Goal: Navigation & Orientation: Find specific page/section

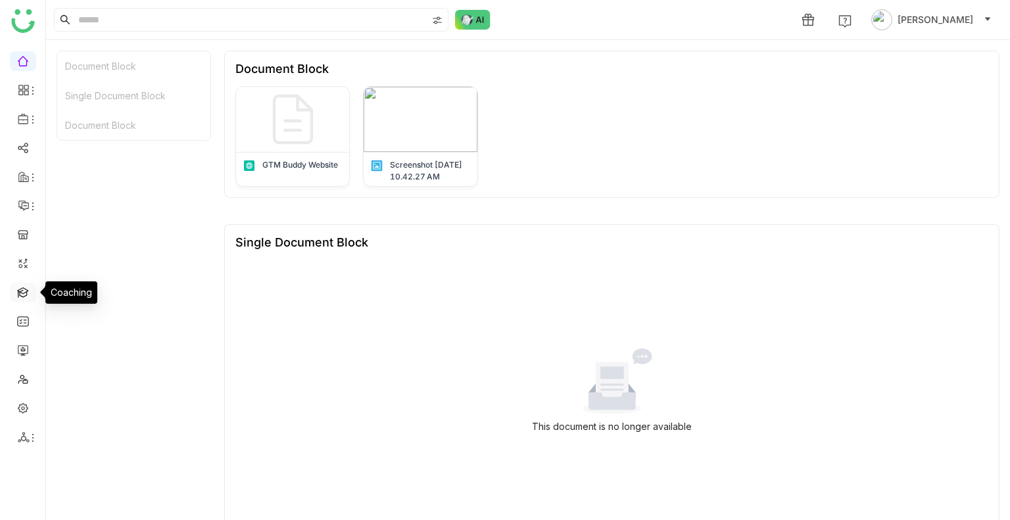
click at [24, 289] on link at bounding box center [23, 291] width 12 height 11
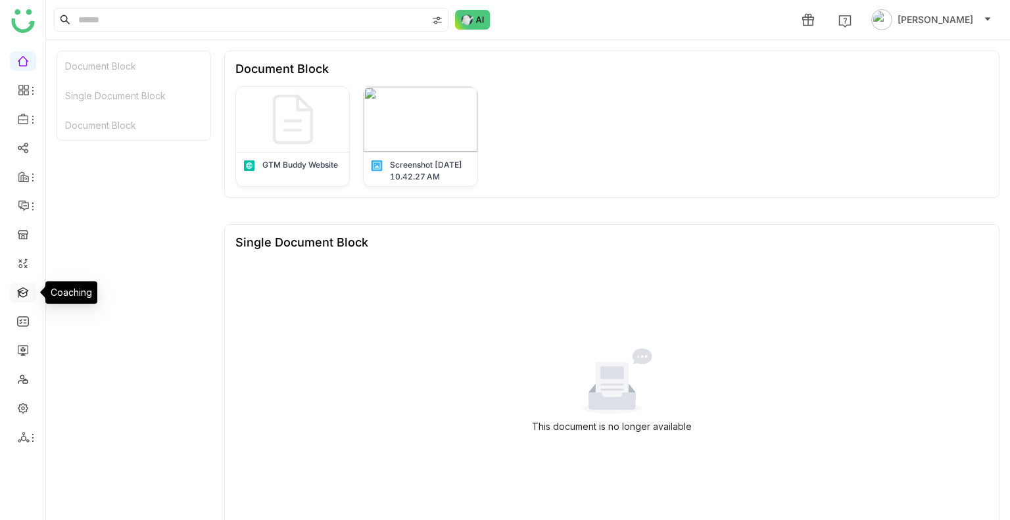
click at [24, 289] on link at bounding box center [23, 291] width 12 height 11
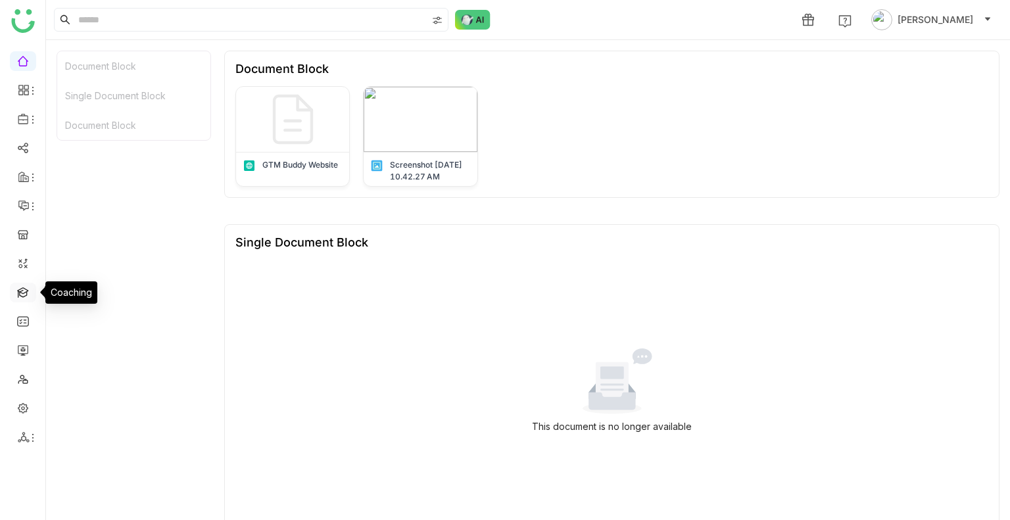
click at [24, 289] on link at bounding box center [23, 291] width 12 height 11
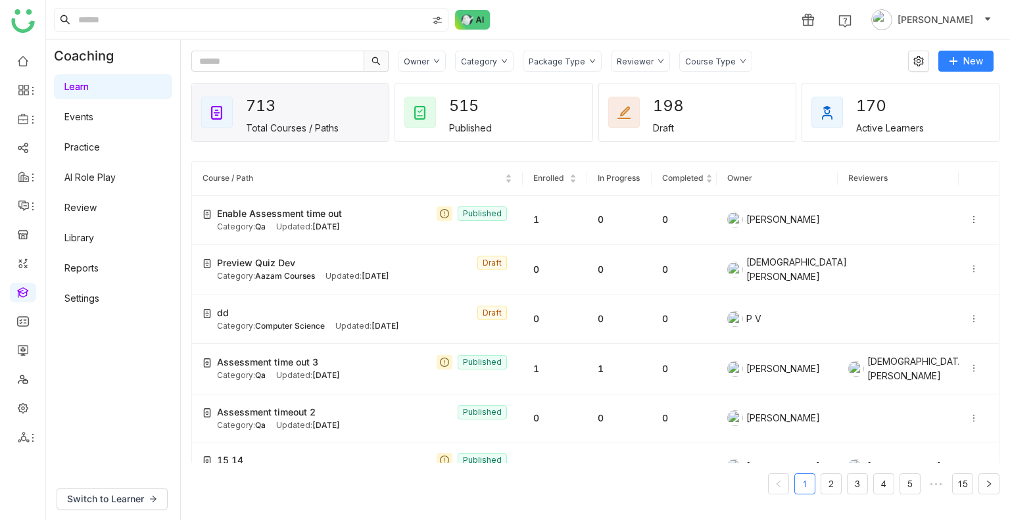
click at [201, 91] on div "713 Total Courses / Paths" at bounding box center [290, 112] width 197 height 58
click at [524, 25] on div "1 [PERSON_NAME]" at bounding box center [528, 19] width 964 height 39
click at [95, 190] on link "Library" at bounding box center [91, 194] width 85 height 9
click at [95, 190] on body "1 [PERSON_NAME] Coaching Learn Events Practice AI Role Play Review Library Repo…" at bounding box center [505, 260] width 1010 height 520
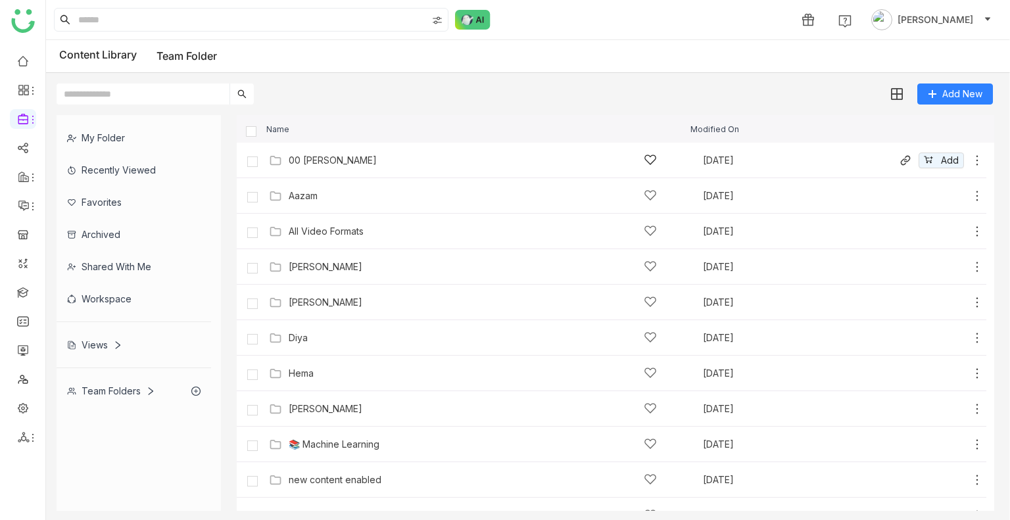
click at [321, 166] on div "00 [PERSON_NAME]" at bounding box center [473, 160] width 368 height 14
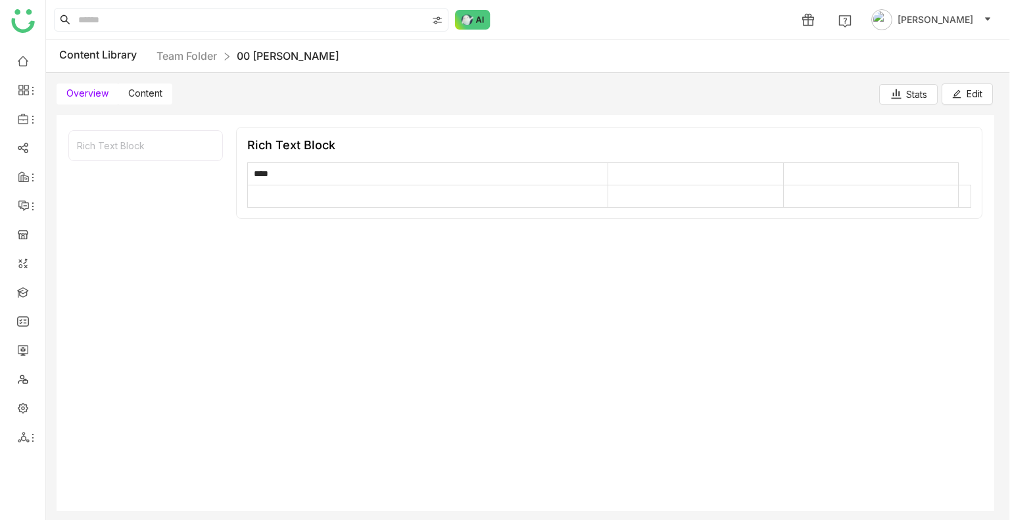
click at [155, 101] on label "Content" at bounding box center [145, 93] width 54 height 21
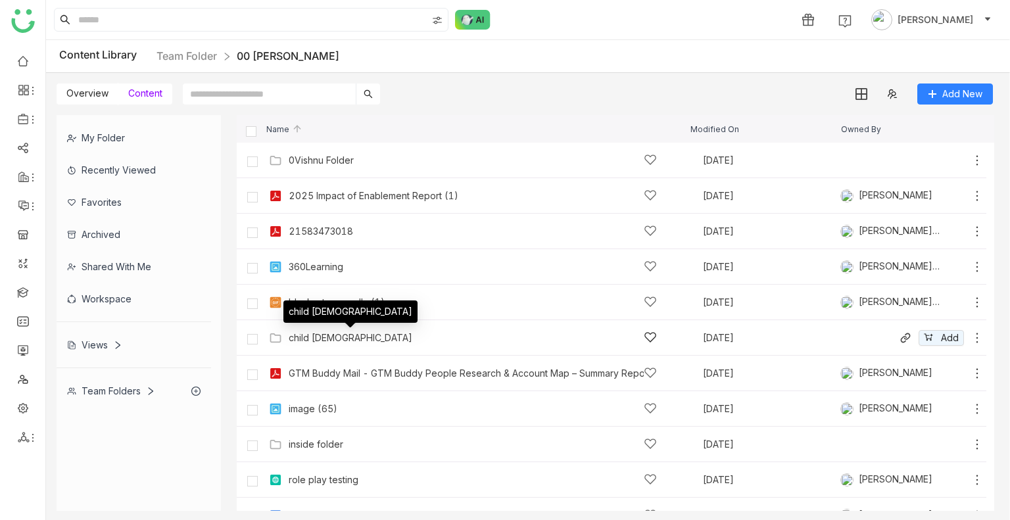
click at [315, 335] on div "child [DEMOGRAPHIC_DATA]" at bounding box center [351, 338] width 124 height 11
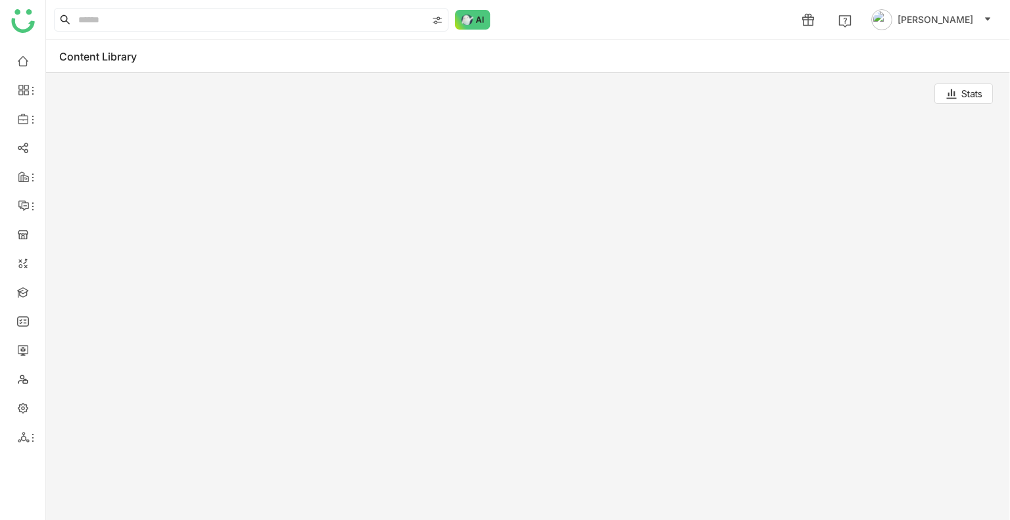
click at [315, 335] on div at bounding box center [525, 312] width 937 height 396
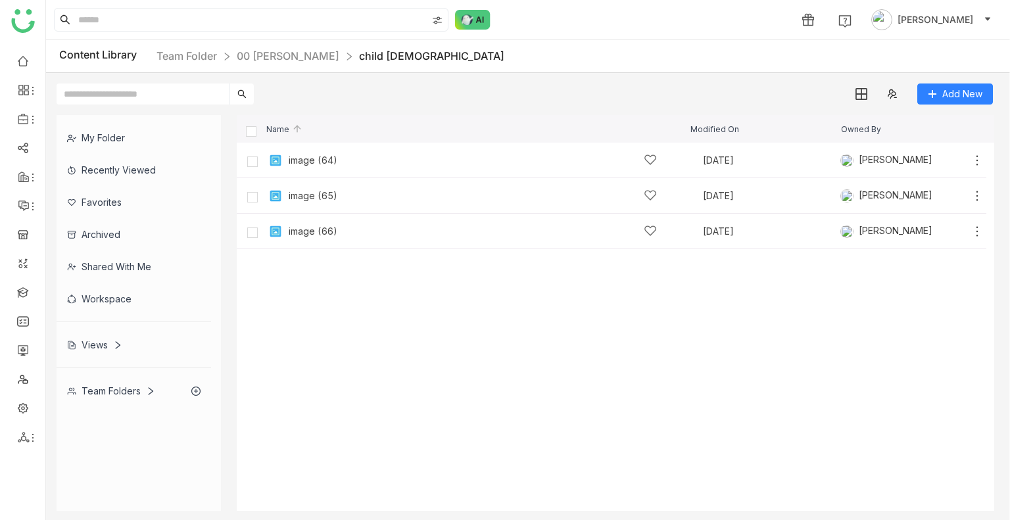
click at [95, 58] on div "Content Library Team Folder 00 [PERSON_NAME] child [DEMOGRAPHIC_DATA]" at bounding box center [281, 56] width 445 height 16
drag, startPoint x: 208, startPoint y: 74, endPoint x: 199, endPoint y: 55, distance: 20.9
click at [199, 55] on gtmb-library-container "Content Library Team Folder 00 [PERSON_NAME] child [DEMOGRAPHIC_DATA] Add New M…" at bounding box center [528, 280] width 964 height 480
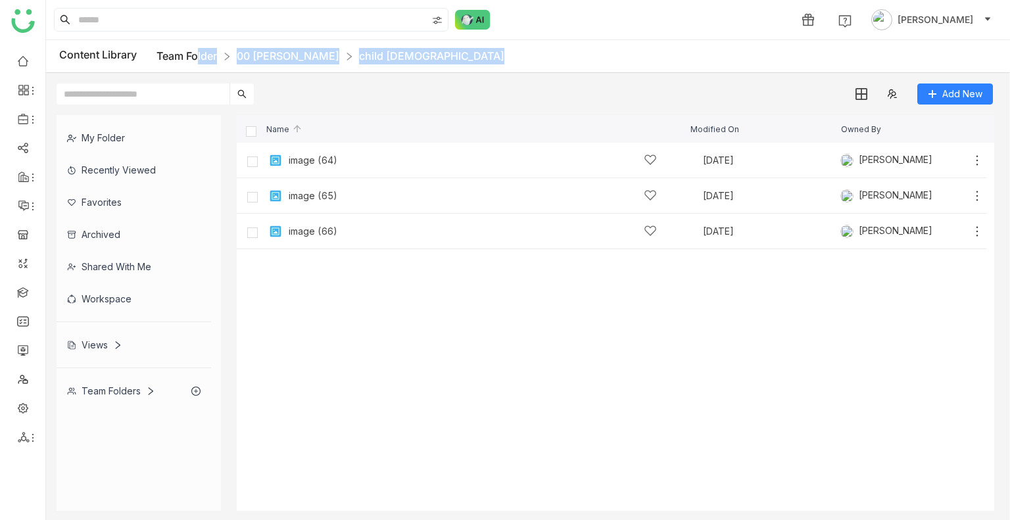
click at [199, 55] on link "Team Folder" at bounding box center [186, 55] width 60 height 13
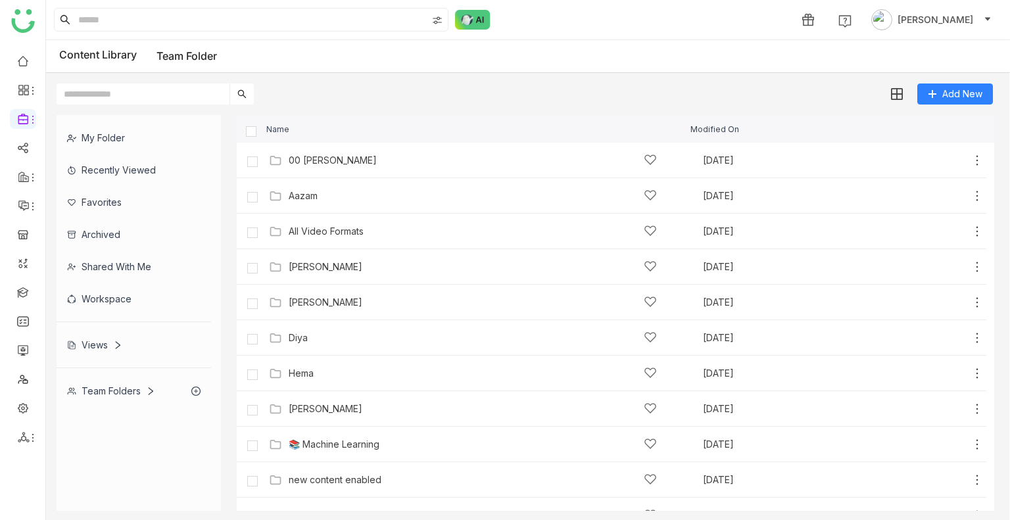
click at [323, 64] on div "Content Library Team Folder" at bounding box center [528, 56] width 964 height 33
